Goal: Navigation & Orientation: Find specific page/section

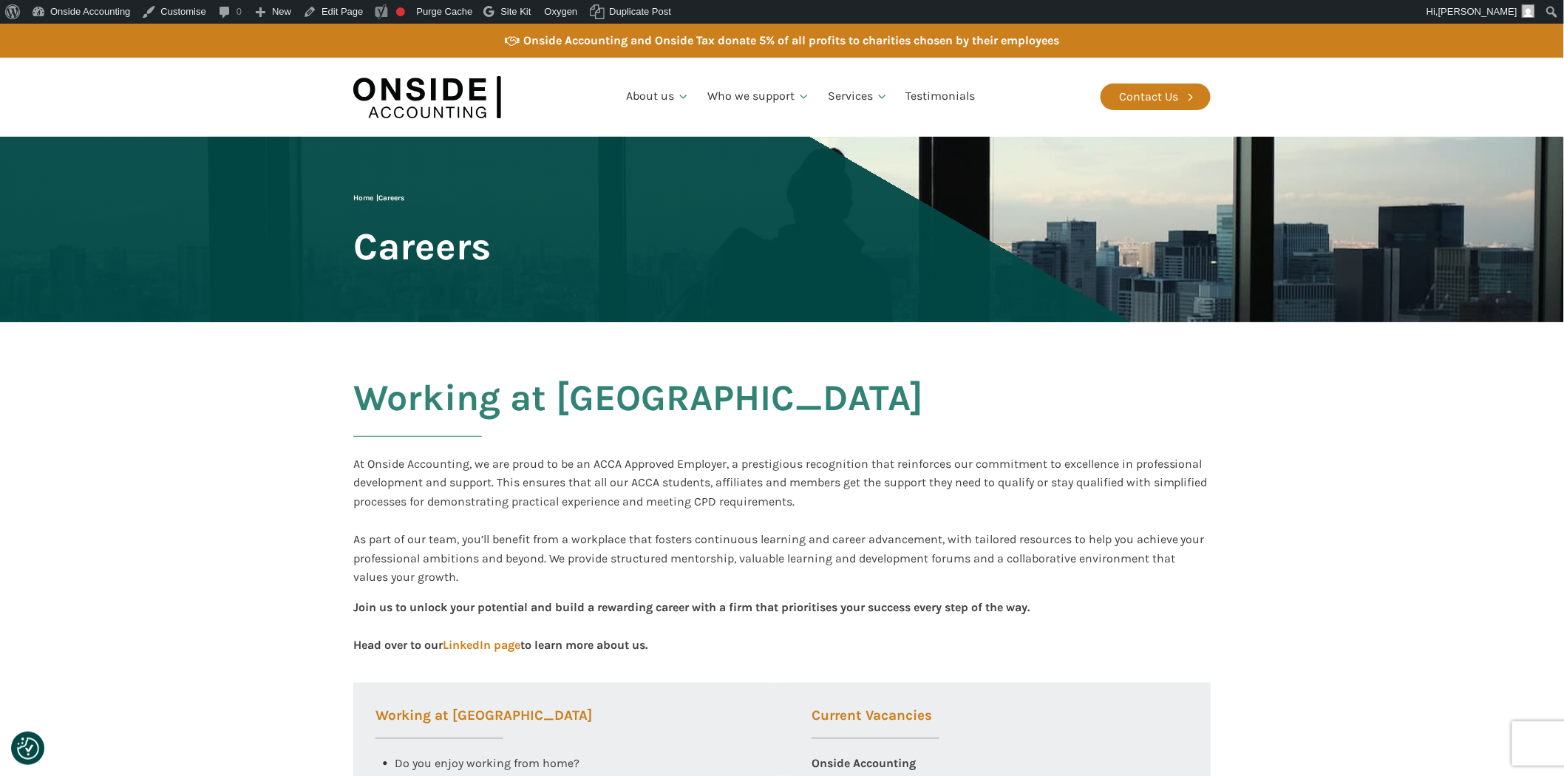
drag, startPoint x: 406, startPoint y: 98, endPoint x: 381, endPoint y: 122, distance: 34.5
click at [406, 98] on img at bounding box center [427, 97] width 148 height 57
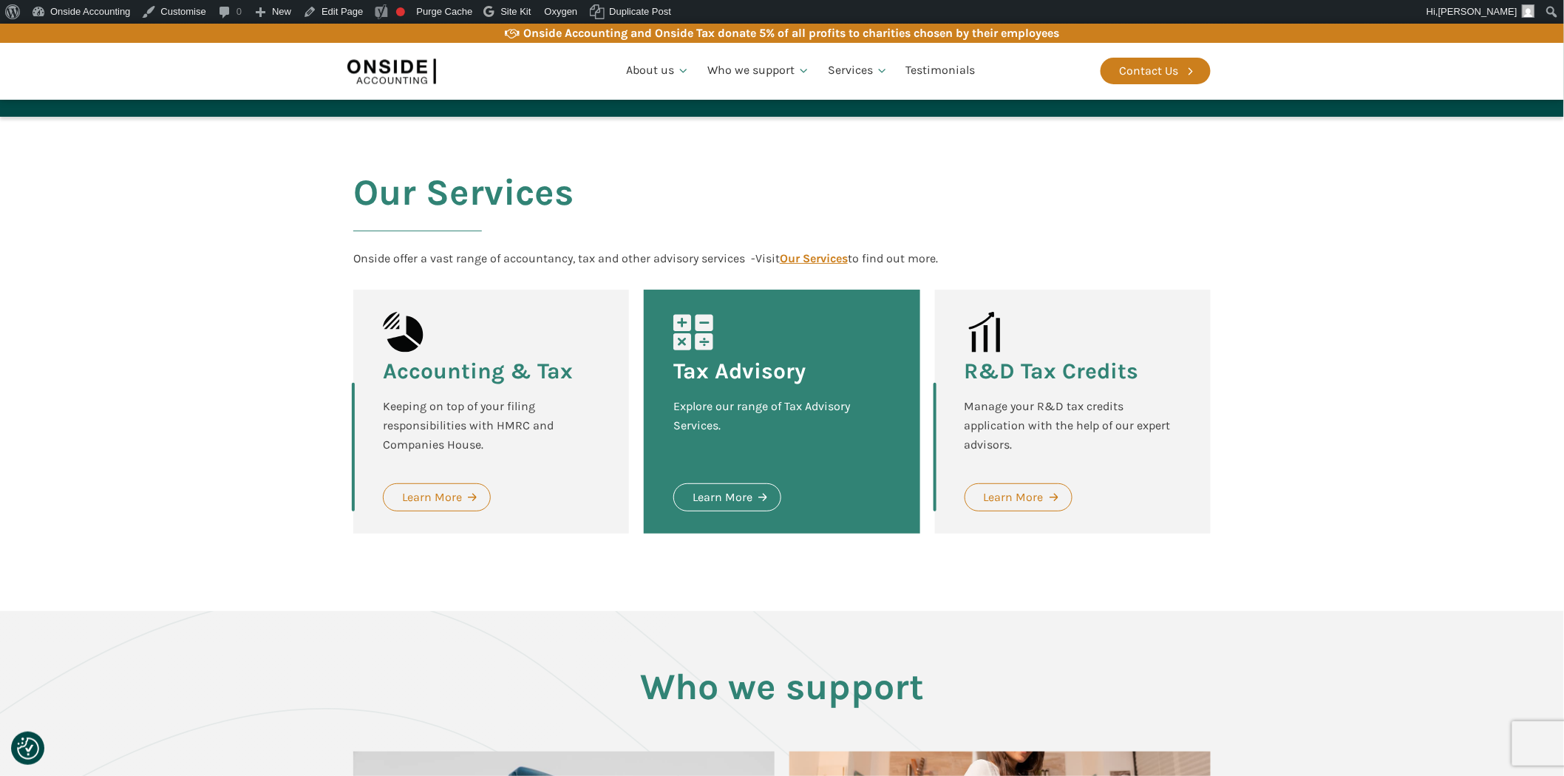
scroll to position [1395, 0]
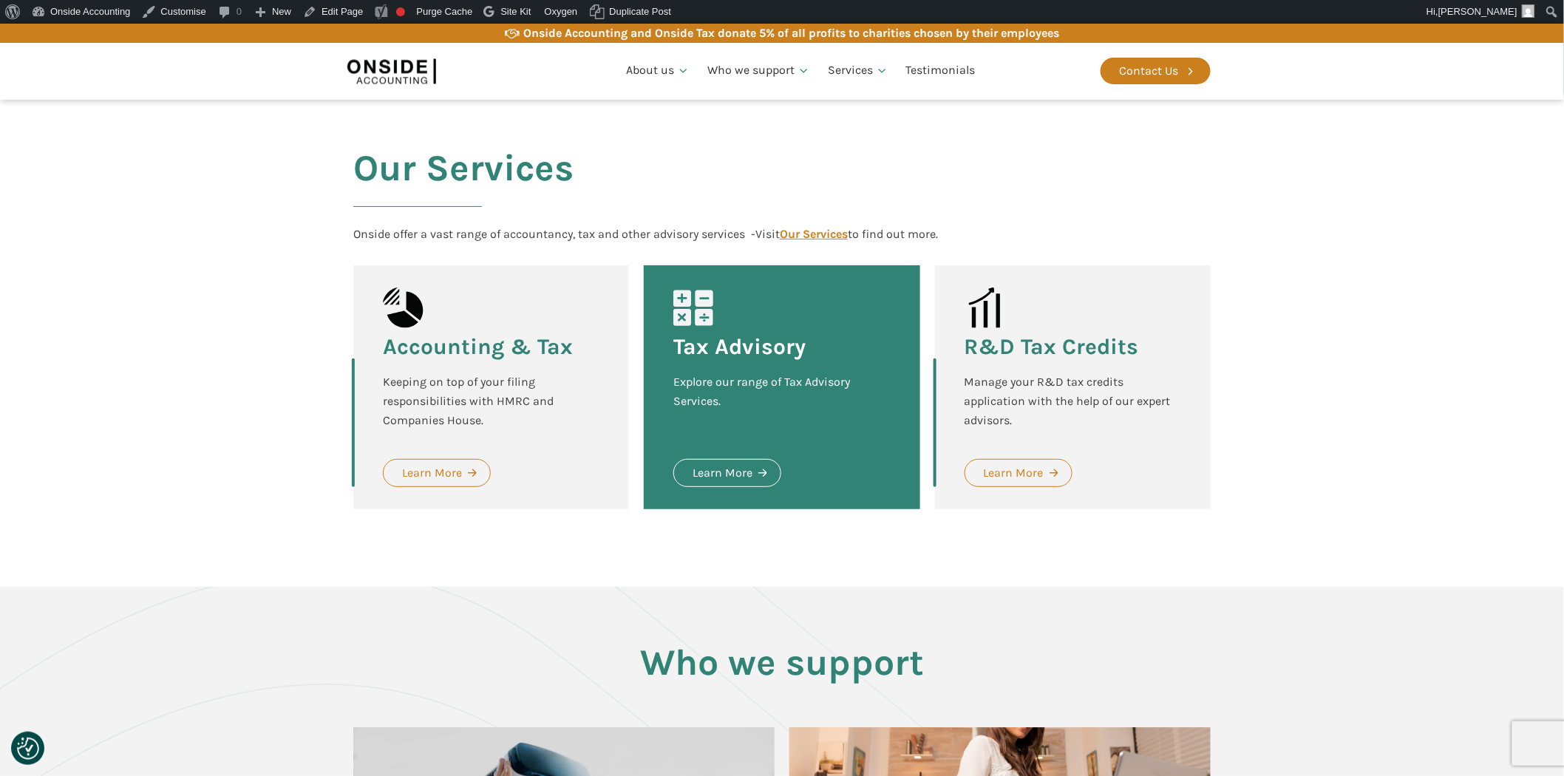
click at [223, 381] on section "Our Services Onside offer a vast range of accountancy, tax and other advisory s…" at bounding box center [782, 339] width 1564 height 494
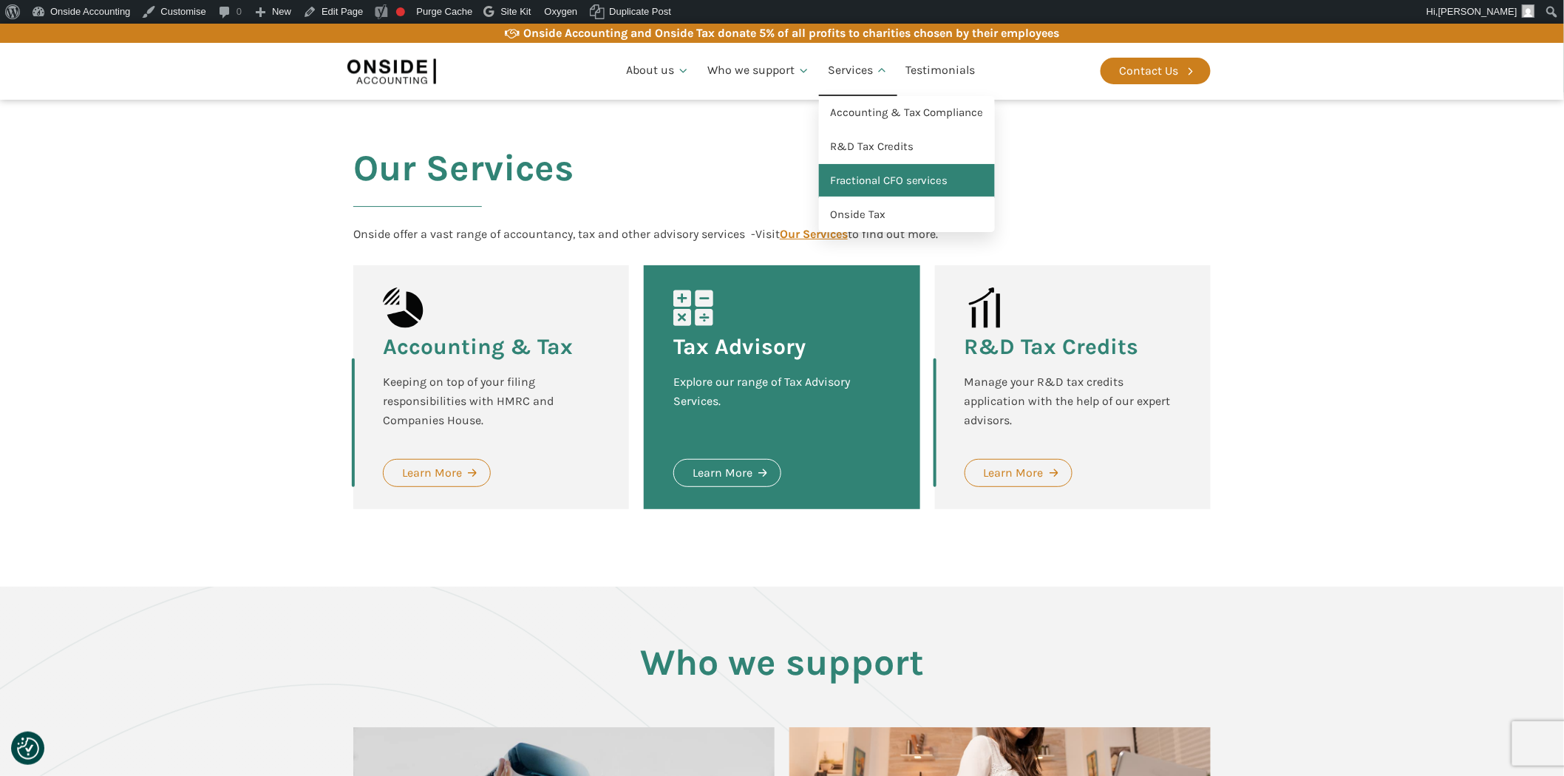
click at [860, 178] on link "Fractional CFO services" at bounding box center [907, 181] width 176 height 34
